Goal: Task Accomplishment & Management: Manage account settings

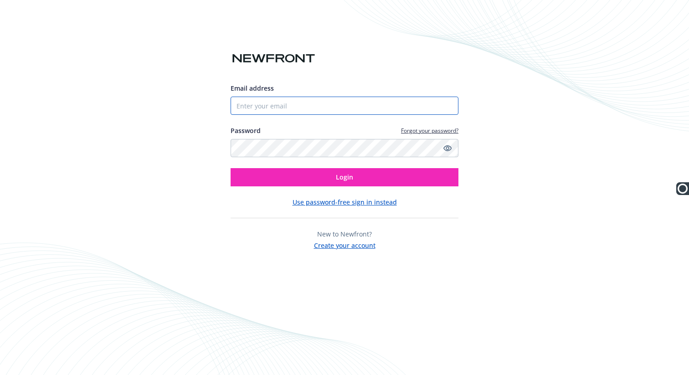
click at [366, 107] on input "Email address" at bounding box center [344, 106] width 228 height 18
type input "[PERSON_NAME][EMAIL_ADDRESS][DOMAIN_NAME]"
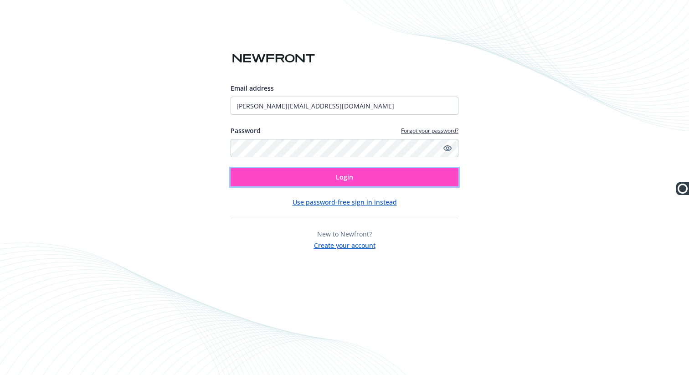
click at [391, 184] on button "Login" at bounding box center [344, 177] width 228 height 18
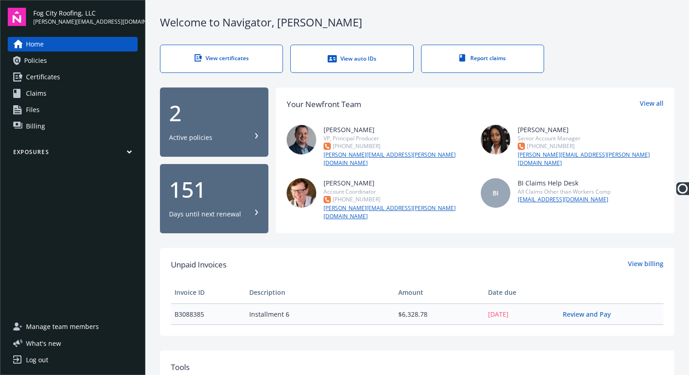
scroll to position [7, 0]
